Goal: Browse casually

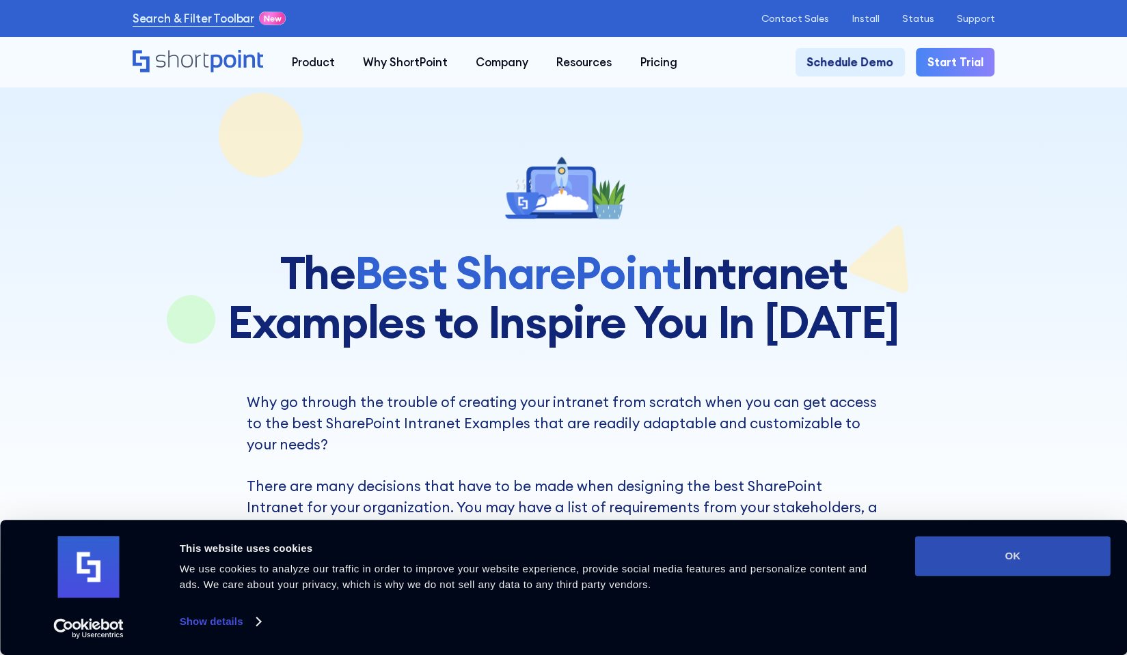
click at [1011, 546] on button "OK" at bounding box center [1012, 556] width 195 height 40
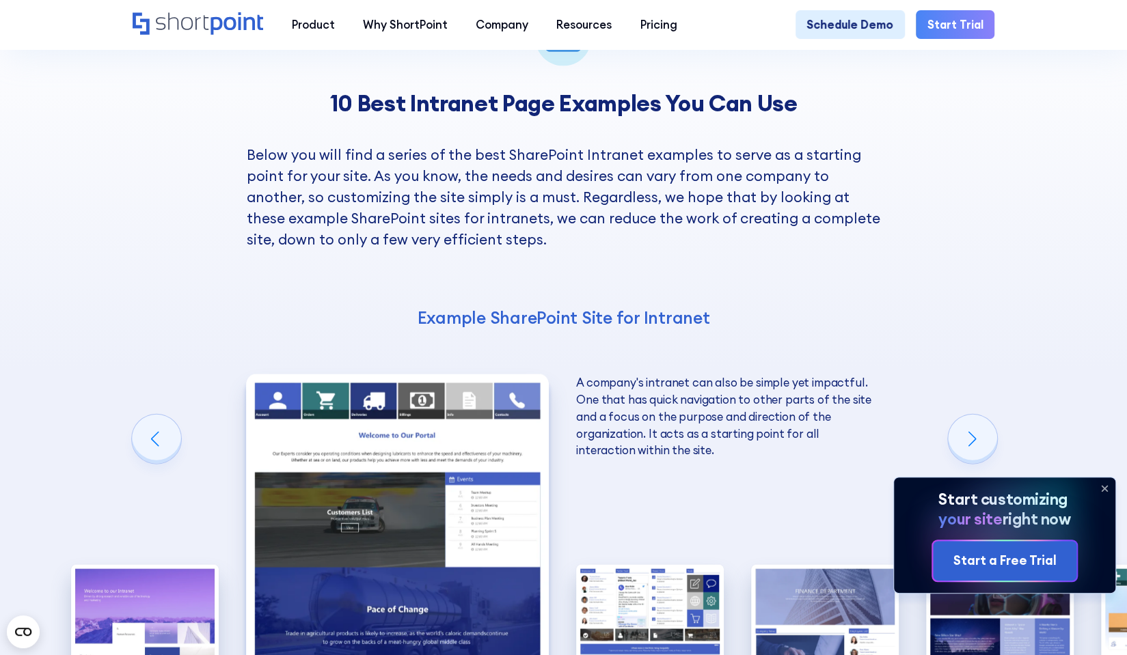
scroll to position [1914, 0]
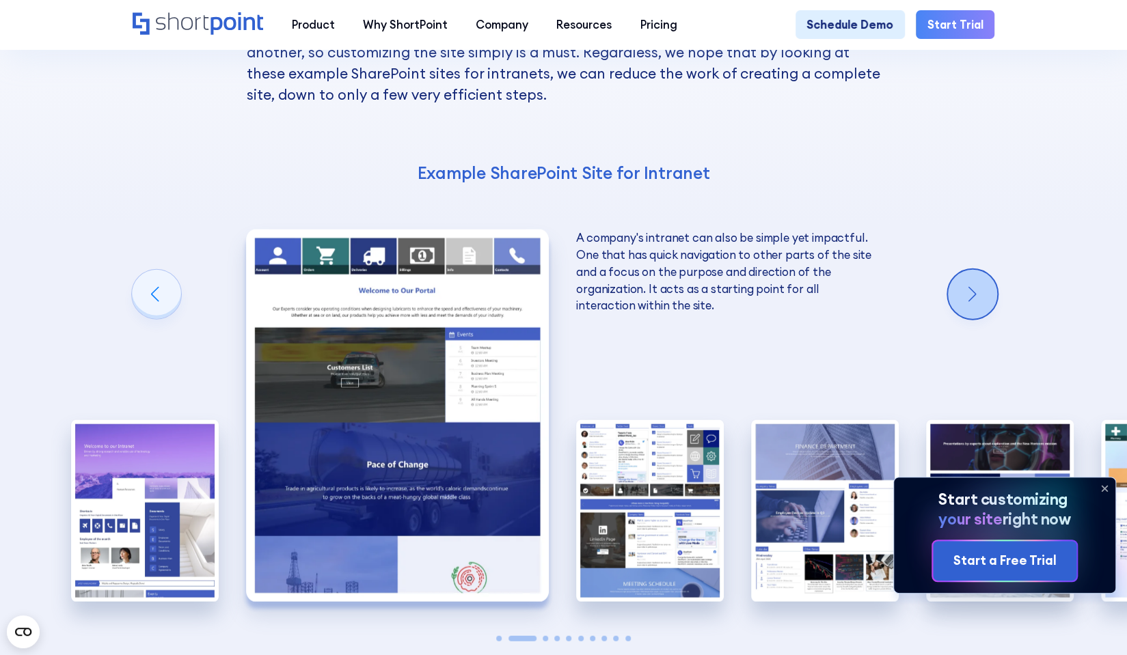
click at [981, 270] on div "Next slide" at bounding box center [972, 294] width 49 height 49
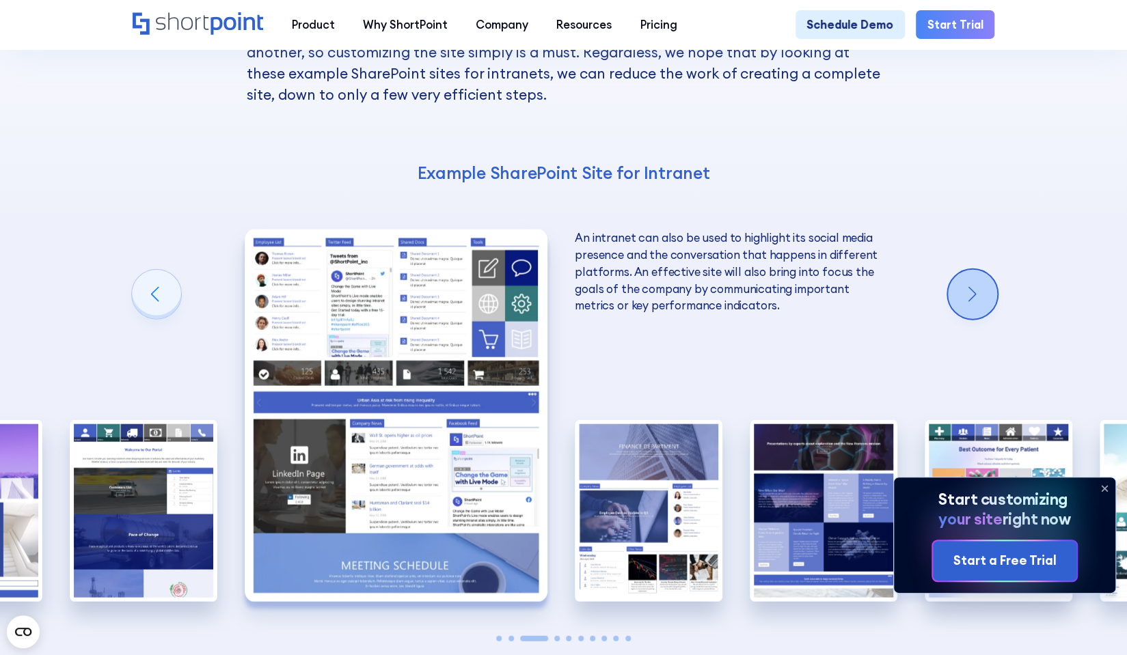
click at [981, 270] on div "Next slide" at bounding box center [972, 294] width 49 height 49
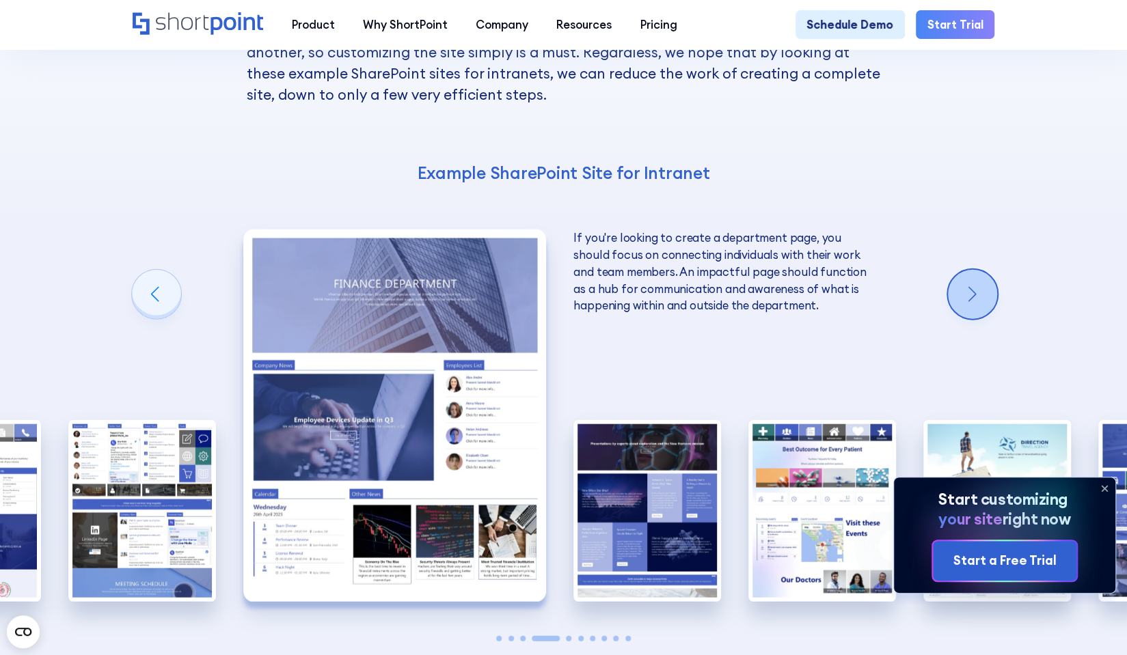
click at [981, 270] on div "Next slide" at bounding box center [972, 294] width 49 height 49
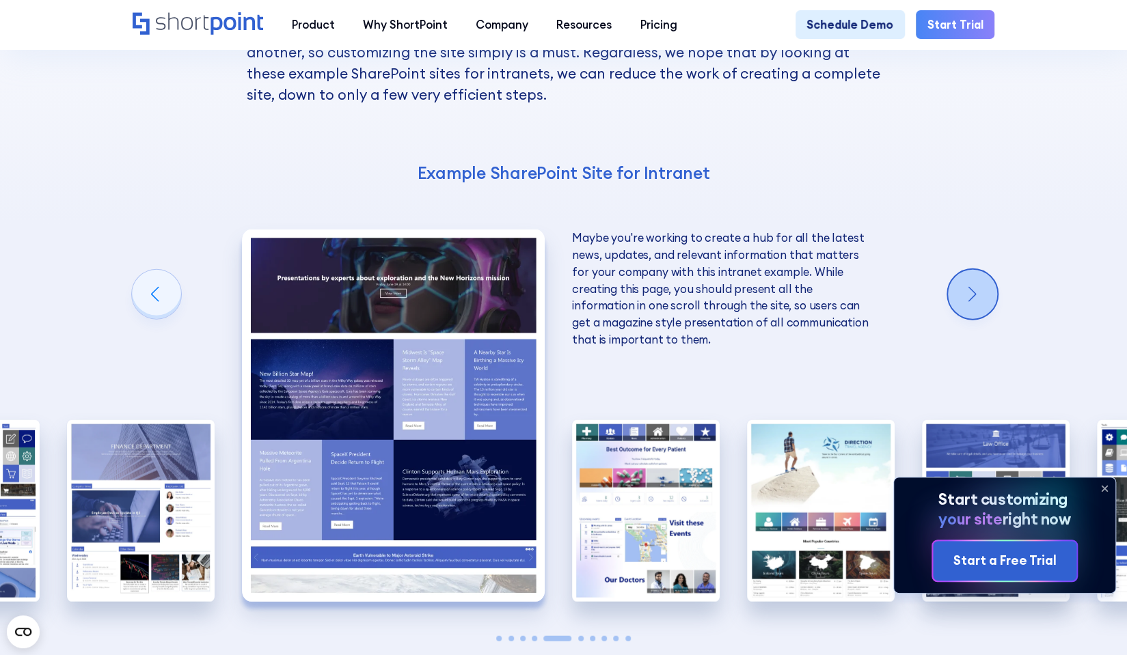
click at [981, 270] on div "Next slide" at bounding box center [972, 294] width 49 height 49
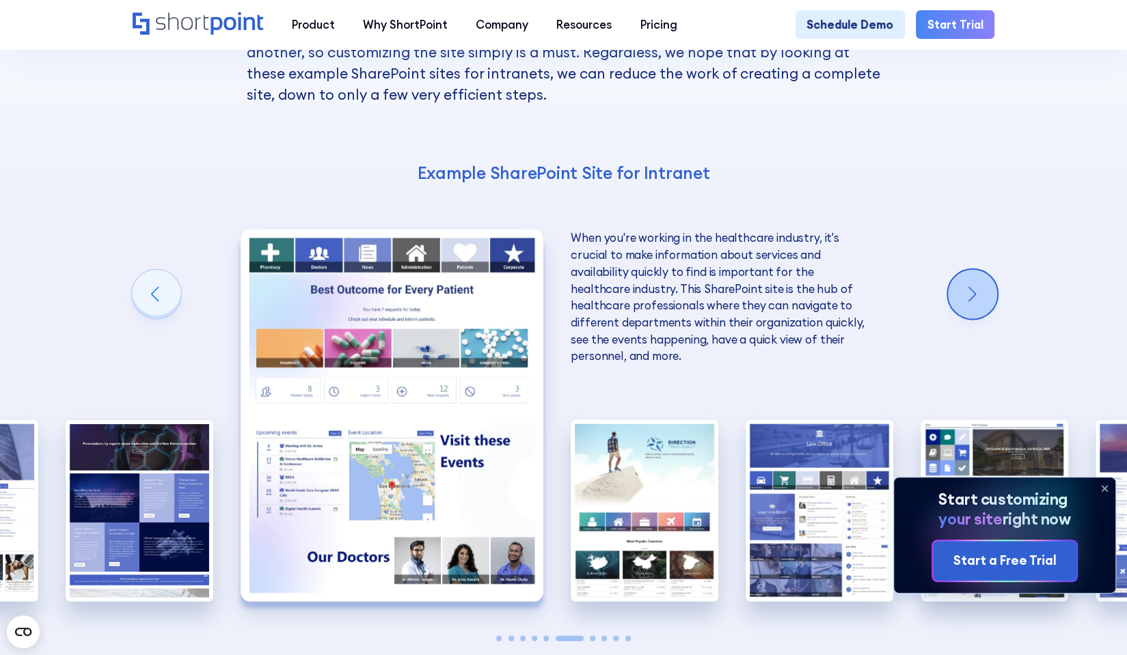
click at [981, 270] on div "Next slide" at bounding box center [972, 294] width 49 height 49
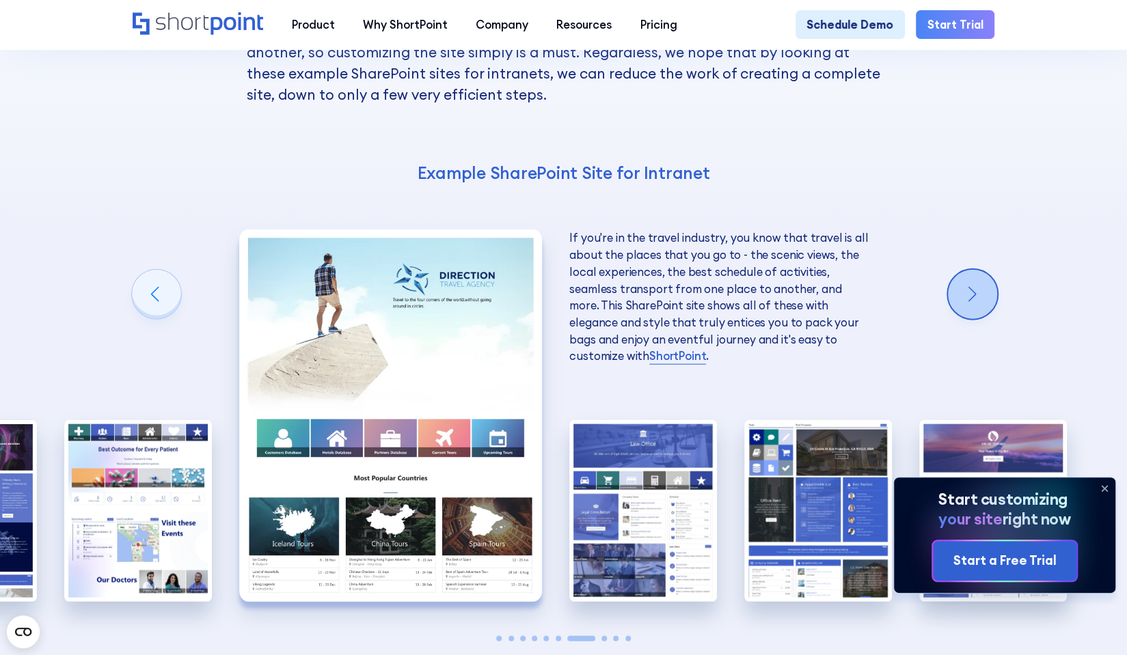
click at [981, 270] on div "Next slide" at bounding box center [972, 294] width 49 height 49
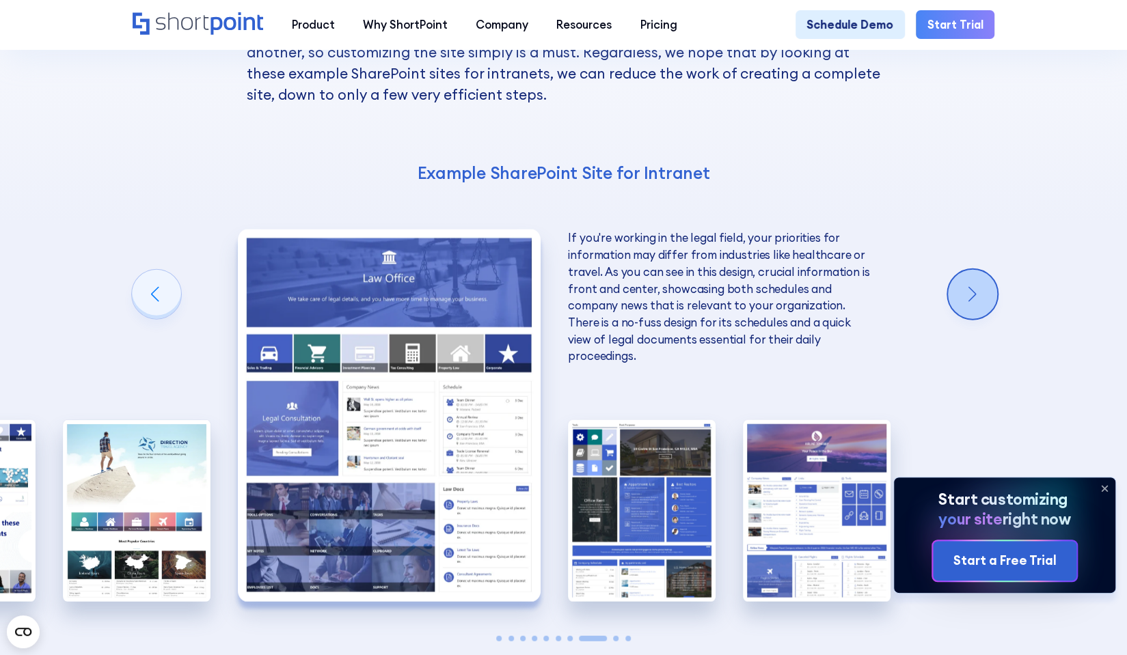
click at [981, 270] on div "Next slide" at bounding box center [972, 294] width 49 height 49
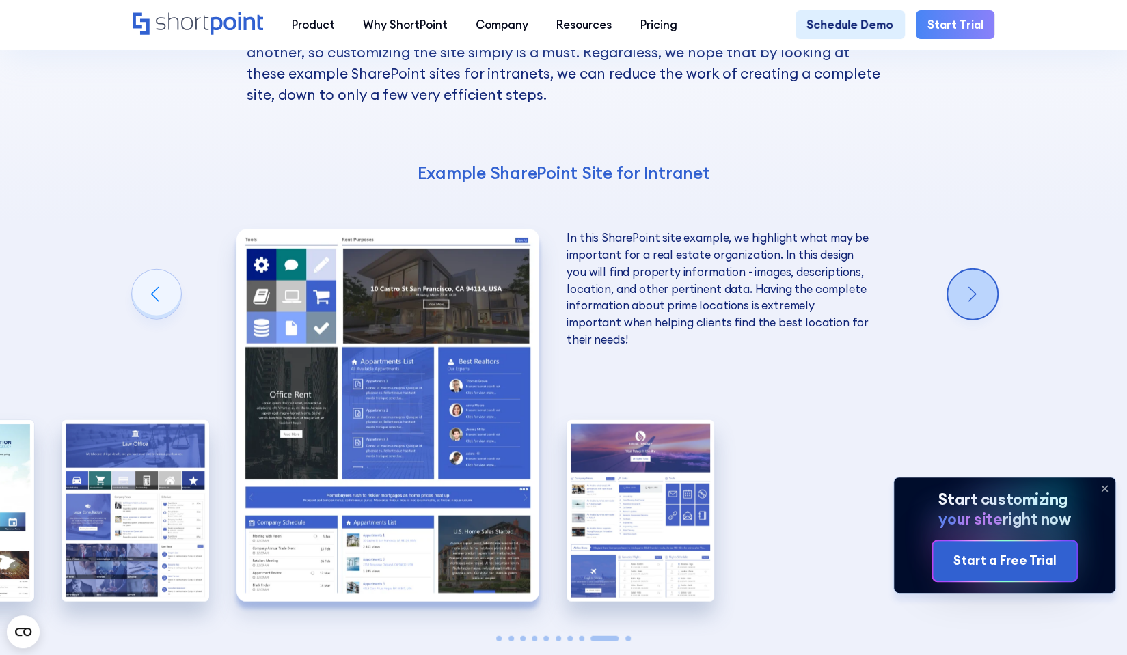
click at [981, 270] on div "Next slide" at bounding box center [972, 294] width 49 height 49
